Goal: Task Accomplishment & Management: Complete application form

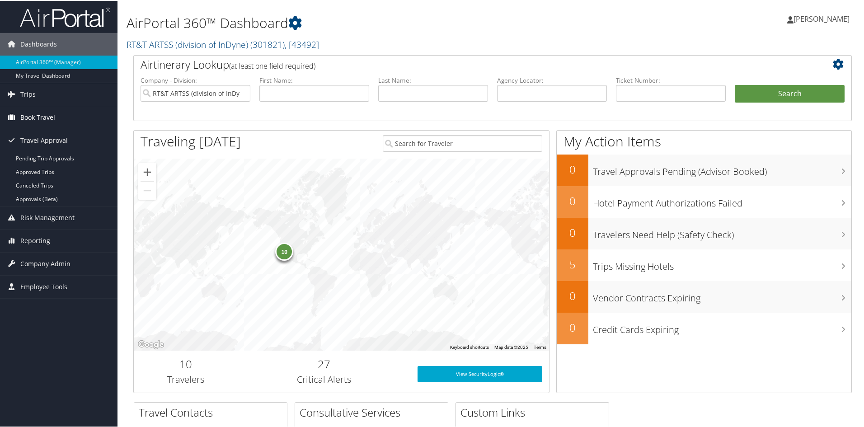
click at [28, 113] on span "Book Travel" at bounding box center [37, 116] width 35 height 23
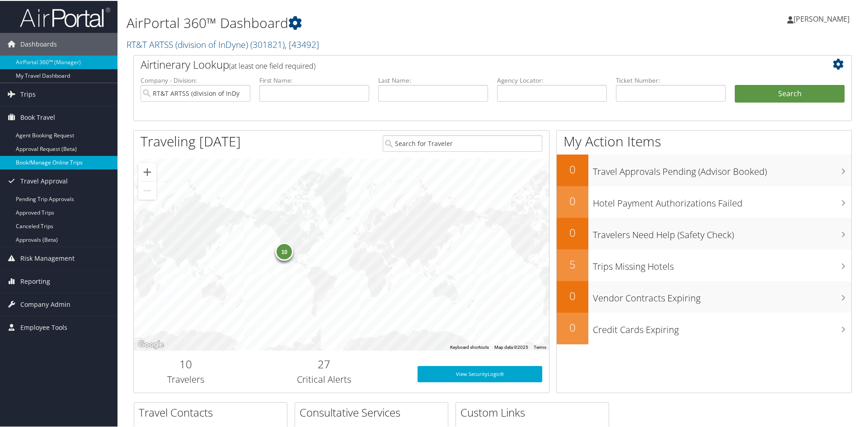
click at [41, 161] on link "Book/Manage Online Trips" at bounding box center [58, 162] width 117 height 14
click at [36, 161] on link "Book/Manage Online Trips" at bounding box center [58, 162] width 117 height 14
click at [28, 116] on span "Book Travel" at bounding box center [37, 116] width 35 height 23
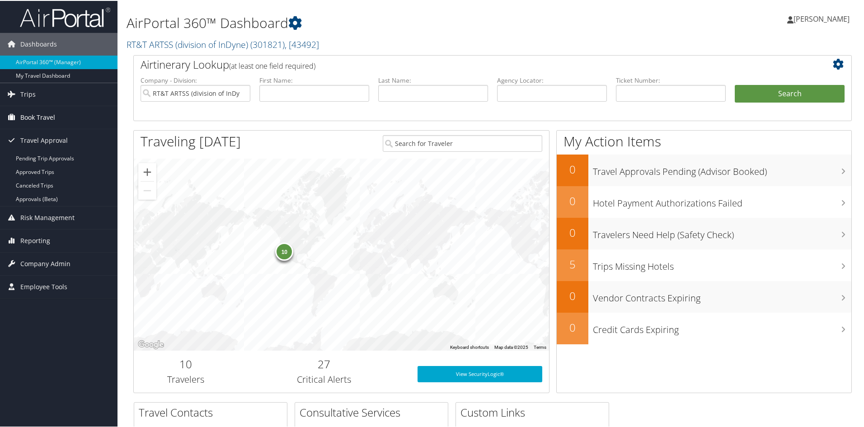
click at [51, 113] on span "Book Travel" at bounding box center [37, 116] width 35 height 23
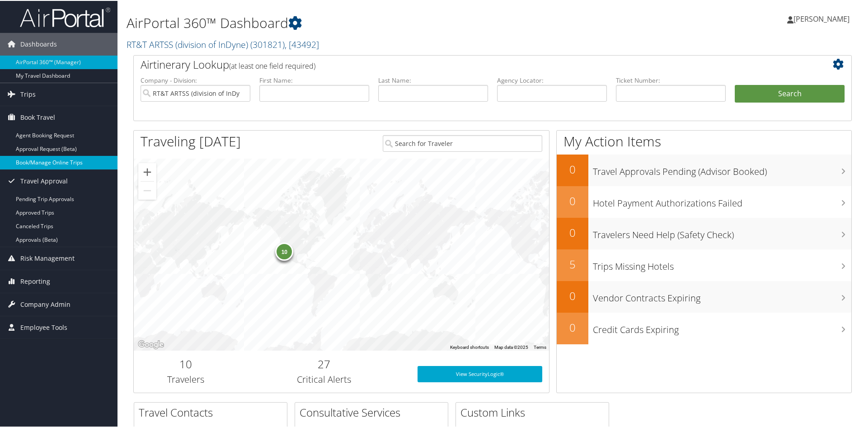
click at [46, 160] on link "Book/Manage Online Trips" at bounding box center [58, 162] width 117 height 14
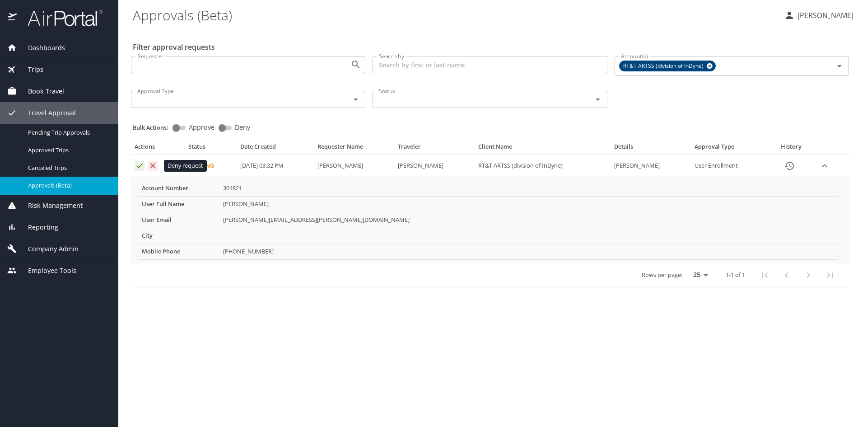
click at [155, 166] on icon "Approval table" at bounding box center [153, 165] width 9 height 9
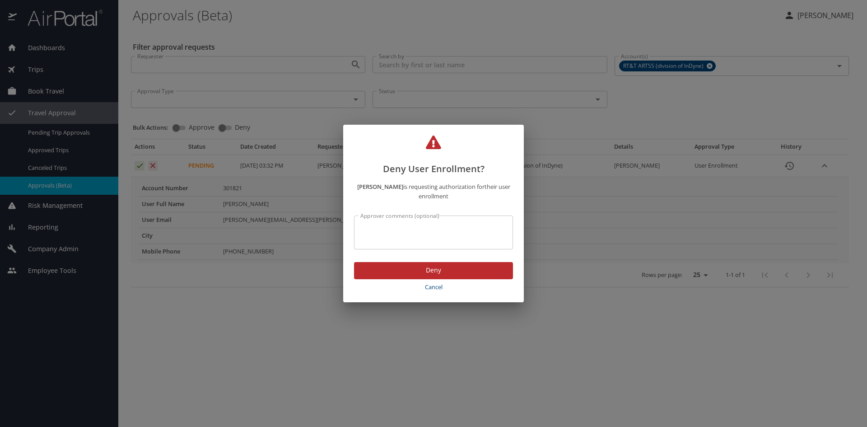
click at [403, 225] on textarea "Approver comments (optional)" at bounding box center [434, 232] width 146 height 17
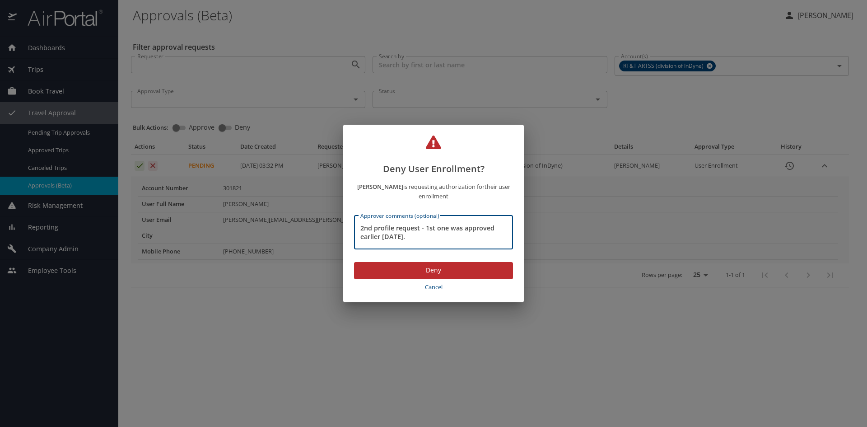
type textarea "2nd profile request - 1st one was approved earlier today."
click at [436, 270] on span "Deny" at bounding box center [433, 270] width 145 height 11
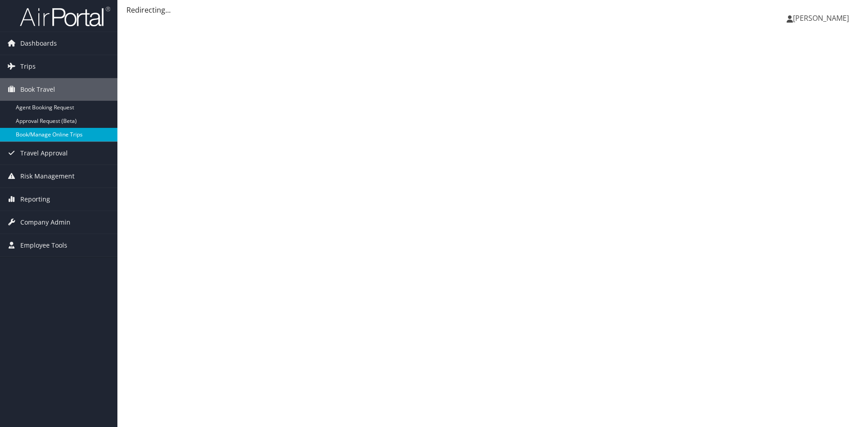
click at [21, 136] on link "Book/Manage Online Trips" at bounding box center [58, 135] width 117 height 14
